Goal: Information Seeking & Learning: Learn about a topic

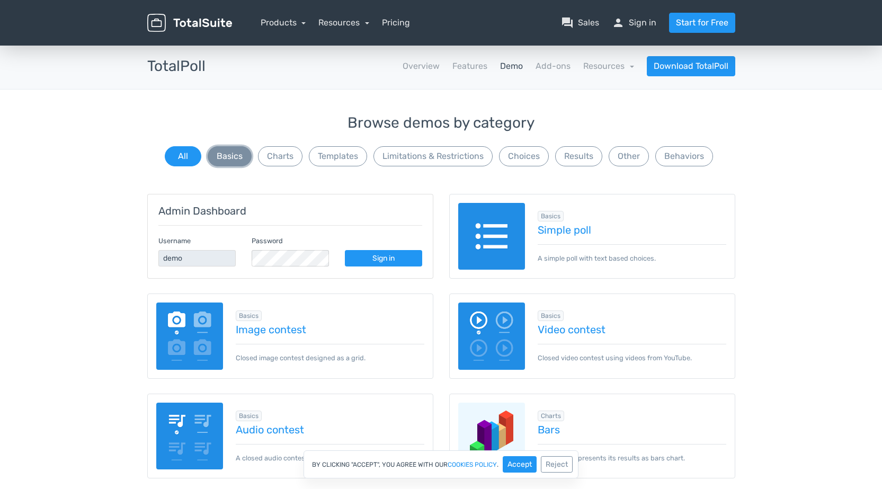
click at [235, 159] on button "Basics" at bounding box center [230, 156] width 44 height 20
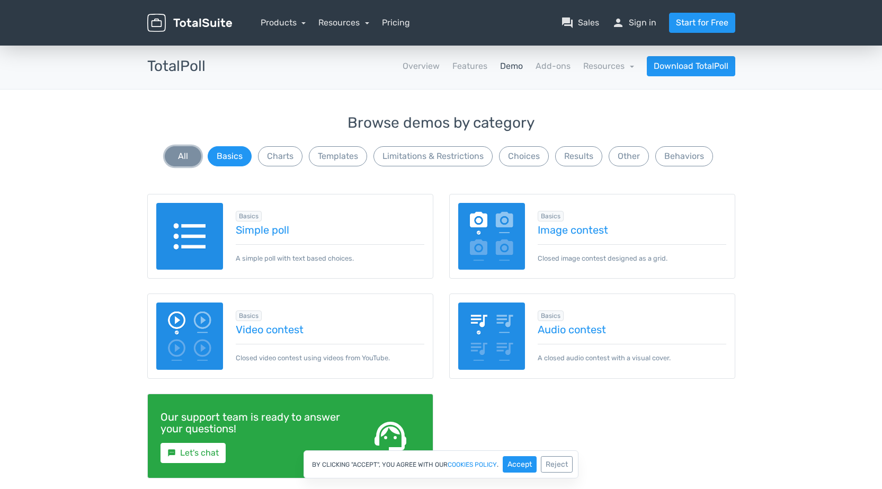
click at [172, 153] on button "All" at bounding box center [183, 156] width 37 height 20
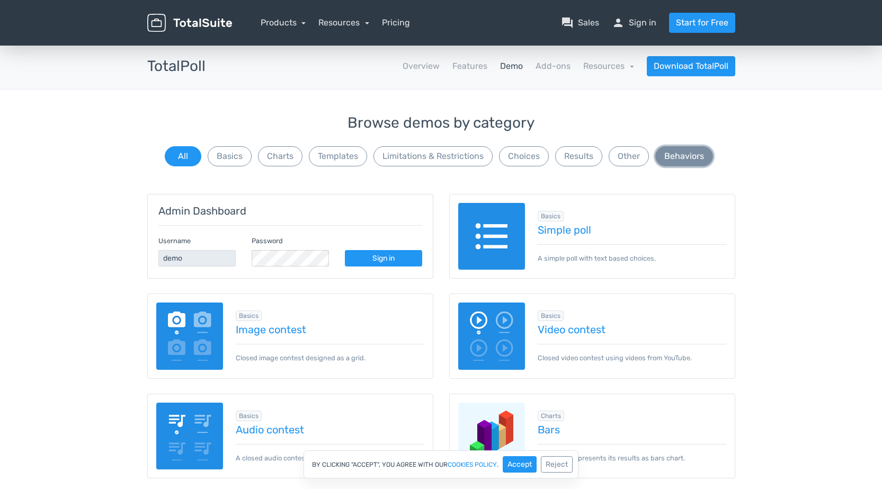
click at [675, 157] on button "Behaviors" at bounding box center [684, 156] width 58 height 20
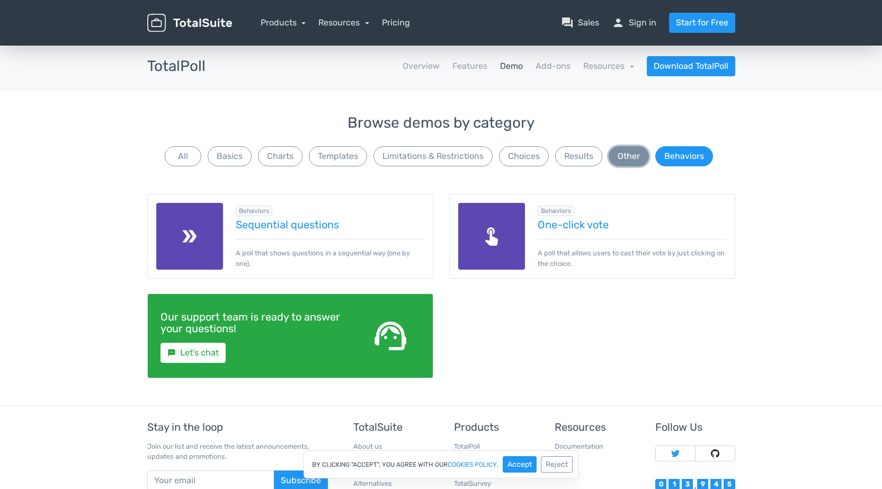
click at [640, 156] on button "Other" at bounding box center [629, 156] width 40 height 20
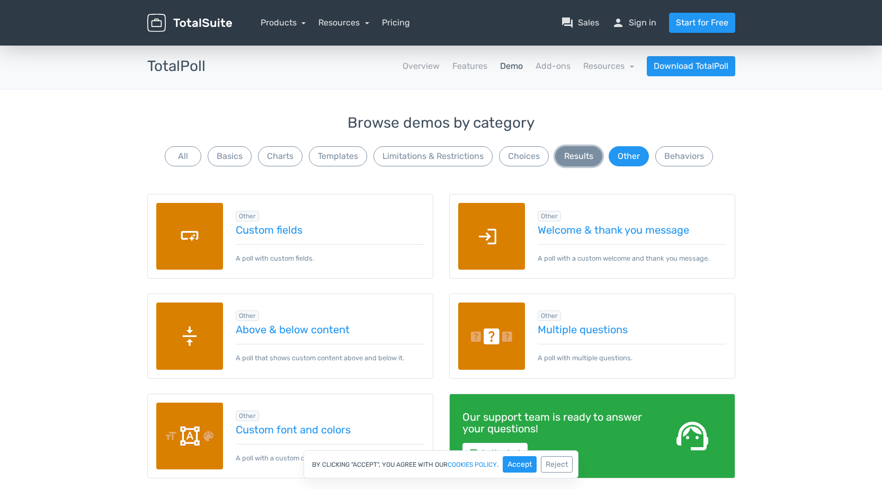
click at [582, 154] on button "Results" at bounding box center [578, 156] width 47 height 20
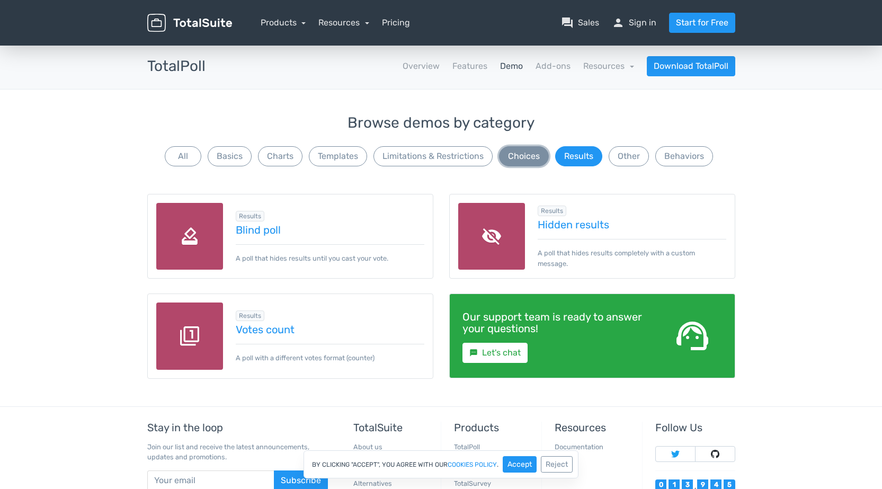
click at [533, 153] on button "Choices" at bounding box center [524, 156] width 50 height 20
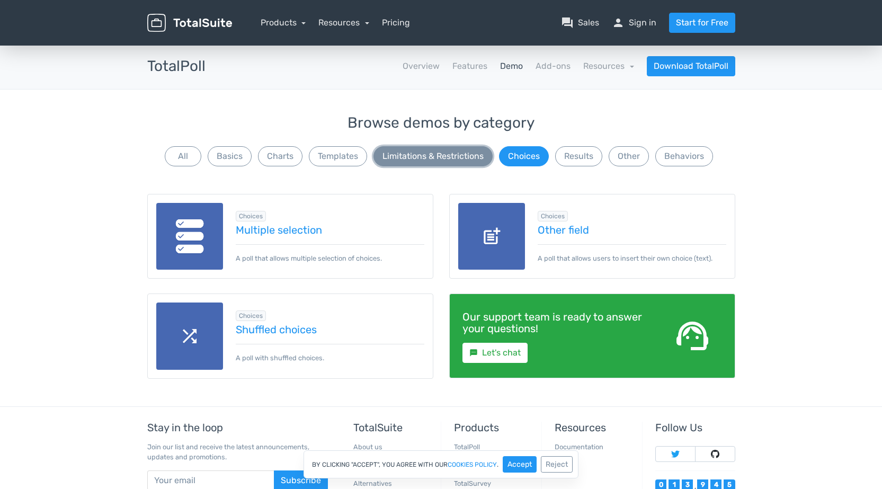
click at [437, 150] on button "Limitations & Restrictions" at bounding box center [432, 156] width 119 height 20
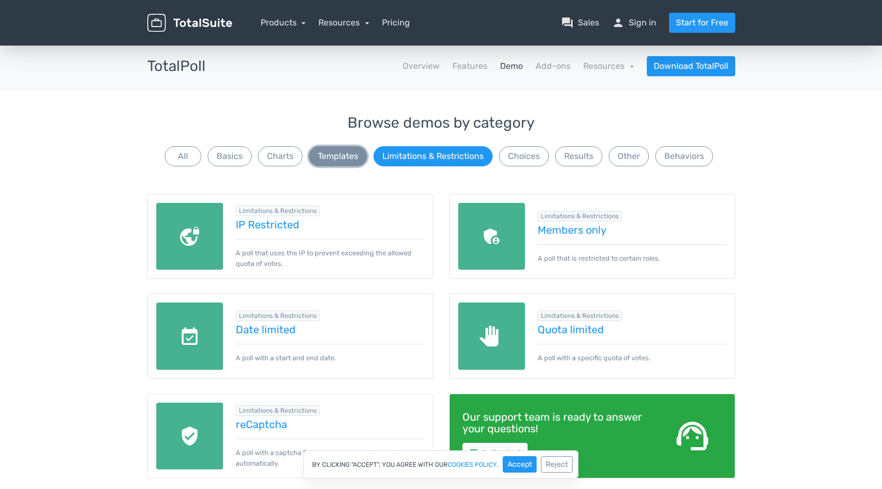
click at [332, 146] on button "Templates" at bounding box center [338, 156] width 58 height 20
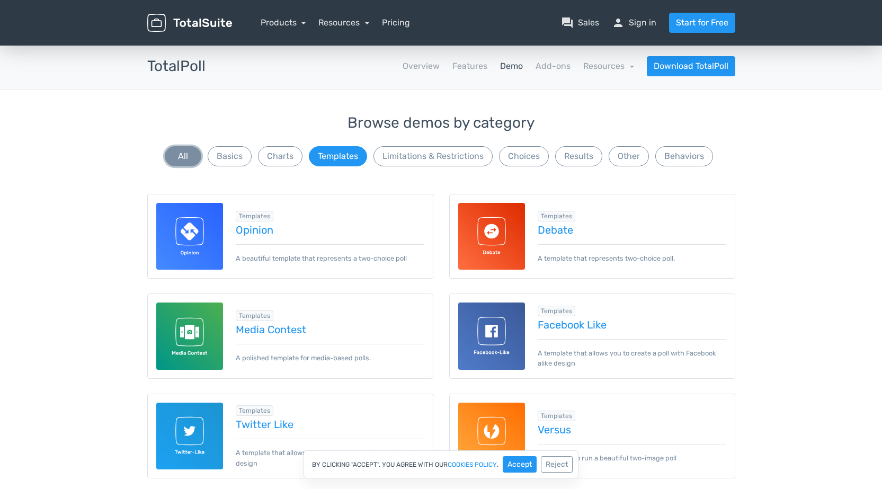
click at [192, 154] on button "All" at bounding box center [183, 156] width 37 height 20
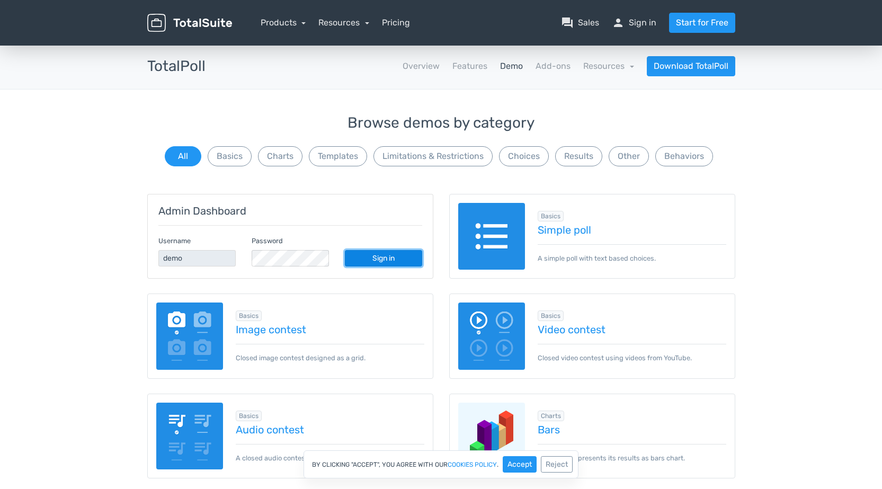
click at [372, 263] on link "Sign in" at bounding box center [383, 258] width 77 height 16
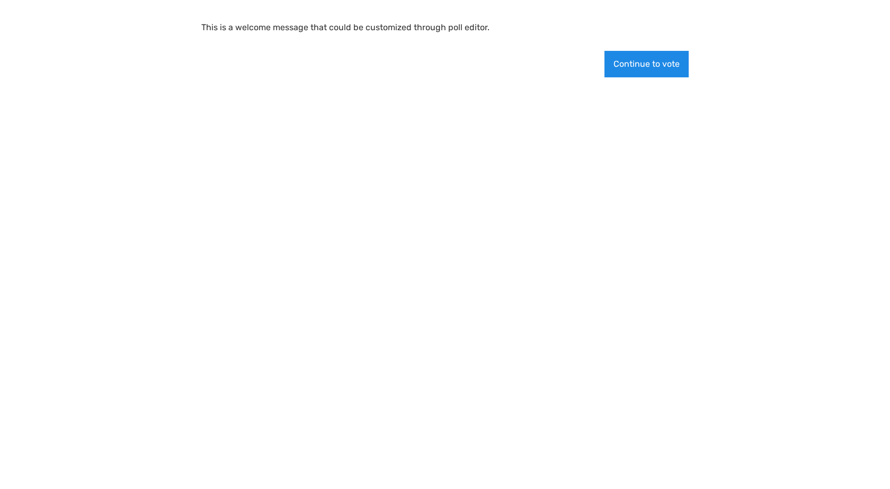
click at [660, 70] on button "Continue to vote" at bounding box center [646, 64] width 84 height 26
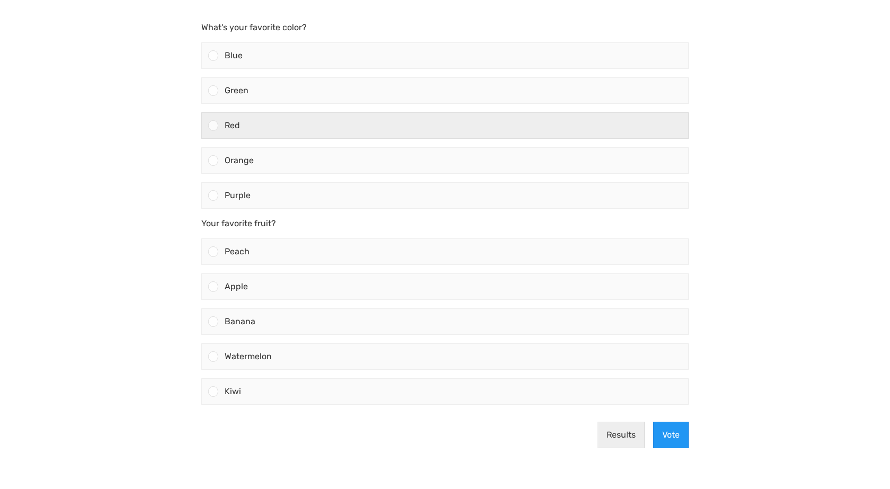
click at [388, 131] on div "Red" at bounding box center [453, 125] width 470 height 25
click at [213, 126] on input "Red" at bounding box center [213, 126] width 0 height 0
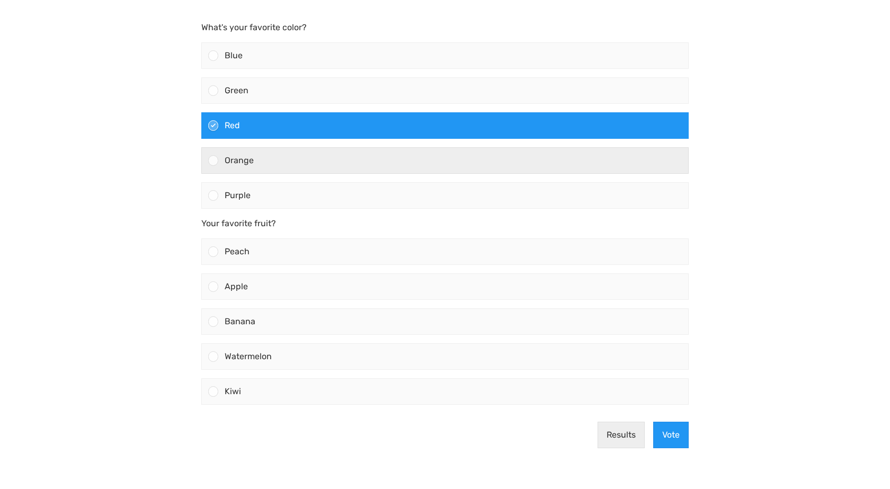
click at [377, 162] on div "Orange" at bounding box center [453, 160] width 470 height 25
click at [213, 160] on input "Orange" at bounding box center [213, 160] width 0 height 0
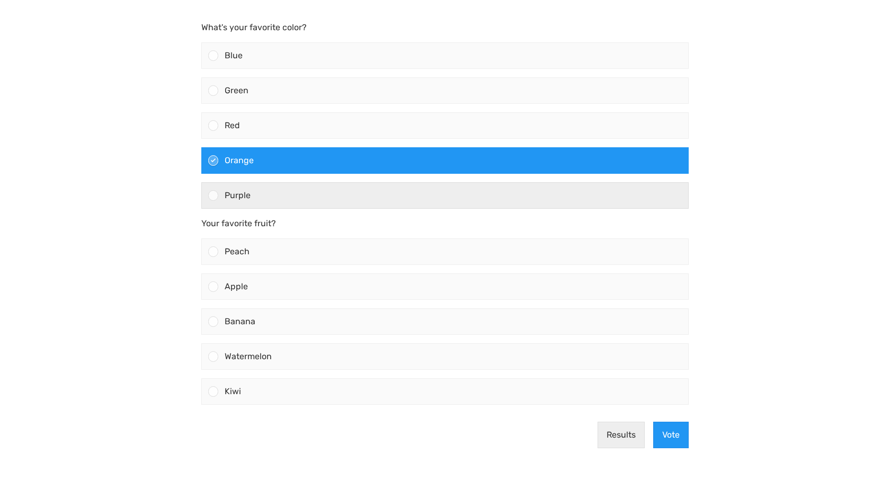
click at [376, 187] on div "Purple" at bounding box center [453, 195] width 470 height 25
click at [213, 195] on input "Purple" at bounding box center [213, 195] width 0 height 0
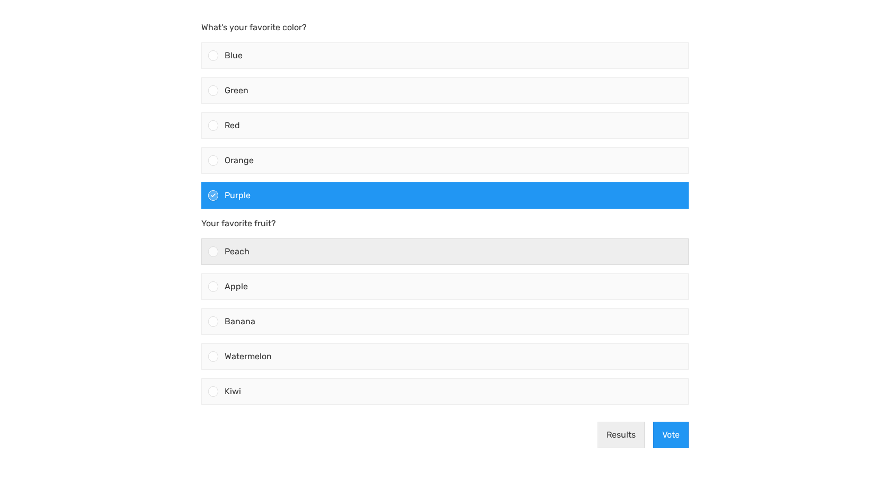
click at [356, 248] on div "Peach" at bounding box center [453, 251] width 470 height 25
click at [213, 252] on input "Peach" at bounding box center [213, 252] width 0 height 0
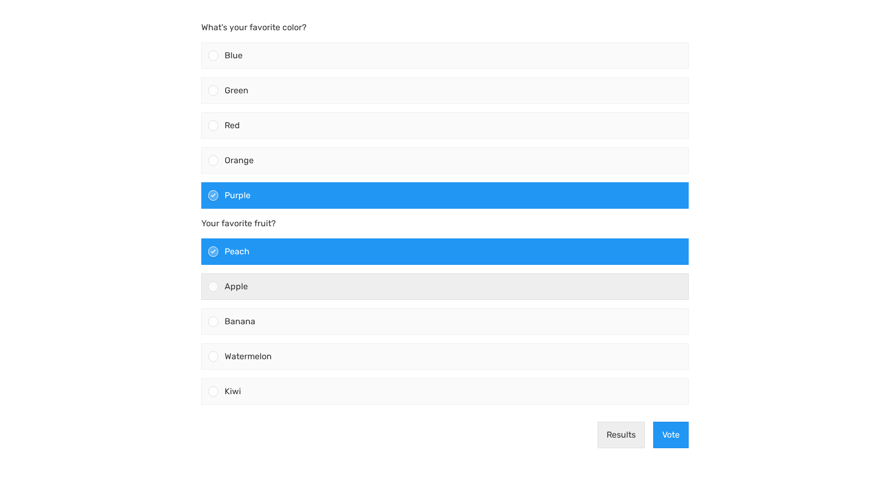
click at [352, 289] on div "Apple" at bounding box center [453, 286] width 470 height 25
click at [213, 287] on input "Apple" at bounding box center [213, 287] width 0 height 0
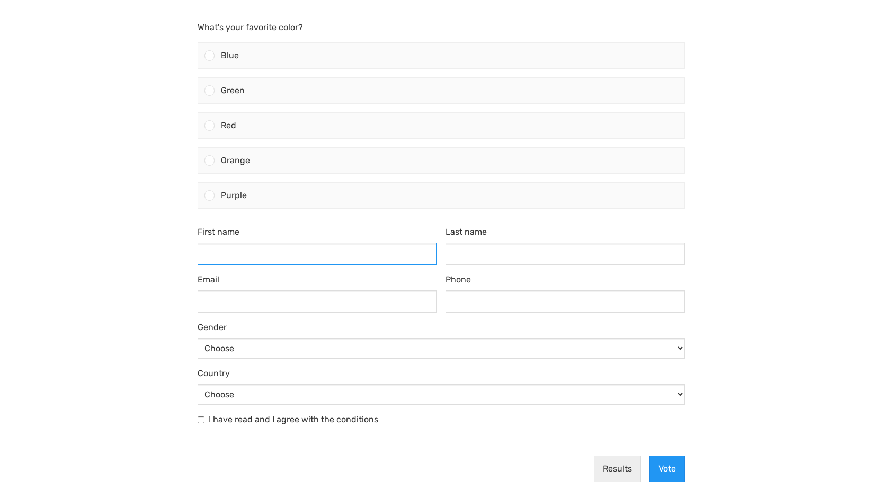
click at [370, 256] on input "First name" at bounding box center [317, 254] width 239 height 22
click at [300, 418] on label "I have read and I agree with the conditions" at bounding box center [293, 421] width 169 height 17
click at [204, 418] on input "I have read and I agree with the conditions" at bounding box center [201, 419] width 7 height 7
checkbox input "true"
